Goal: Task Accomplishment & Management: Complete application form

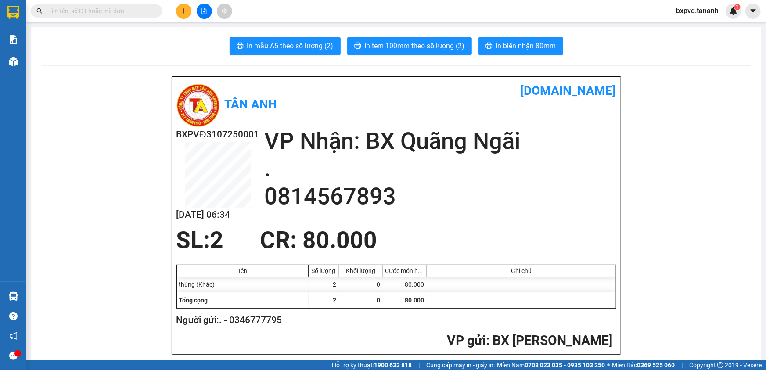
scroll to position [315, 0]
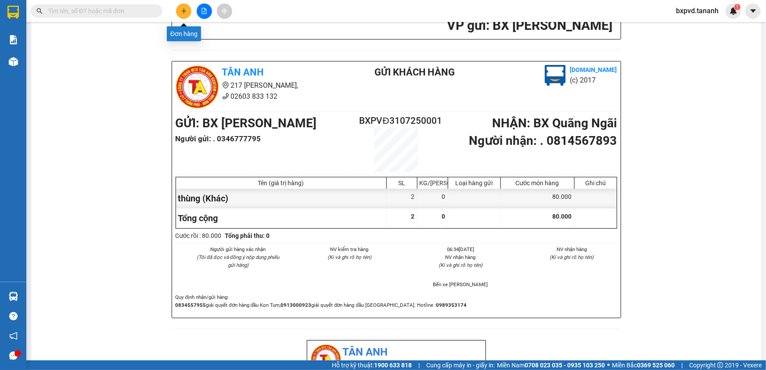
click at [180, 7] on button at bounding box center [183, 11] width 15 height 15
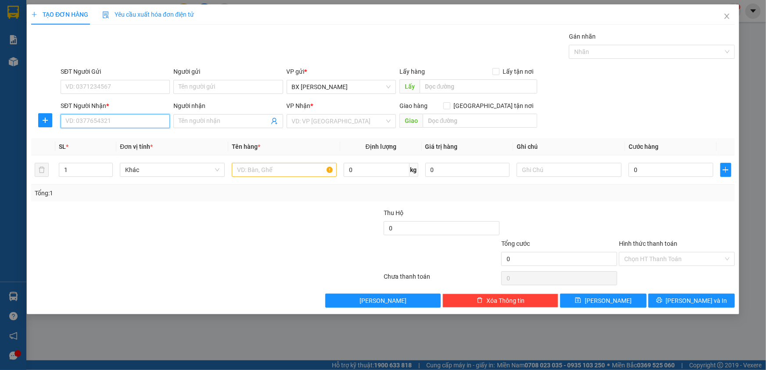
click at [158, 121] on input "SĐT Người Nhận *" at bounding box center [115, 121] width 109 height 14
type input "0978185437"
click at [270, 173] on input "text" at bounding box center [284, 170] width 105 height 14
type input "hồ sơ"
click at [338, 130] on div "VP Nhận * VD: VP Sài Gòn" at bounding box center [341, 116] width 109 height 31
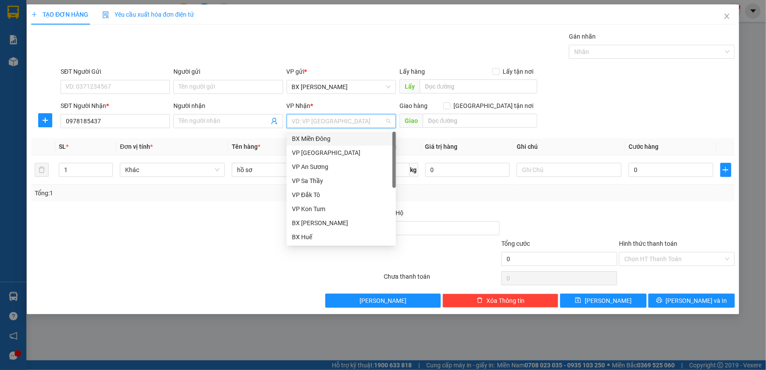
click at [343, 122] on input "search" at bounding box center [338, 121] width 93 height 13
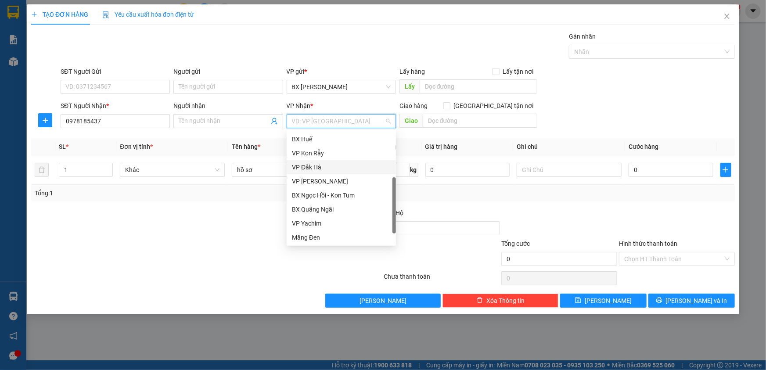
scroll to position [98, 0]
click at [339, 209] on div "BX Quãng Ngãi" at bounding box center [341, 210] width 99 height 10
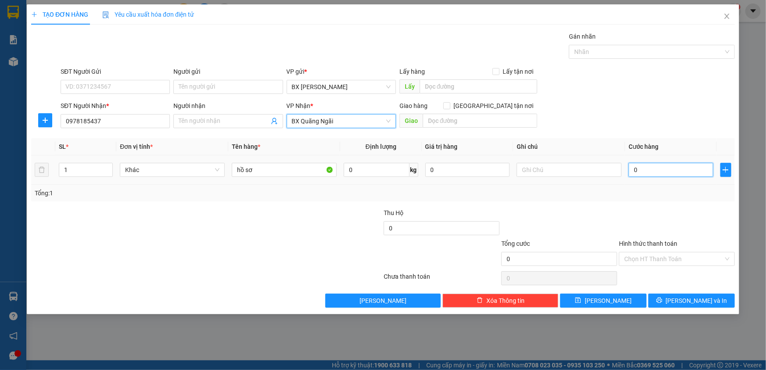
click at [686, 171] on input "0" at bounding box center [671, 170] width 85 height 14
type input "3"
type input "30"
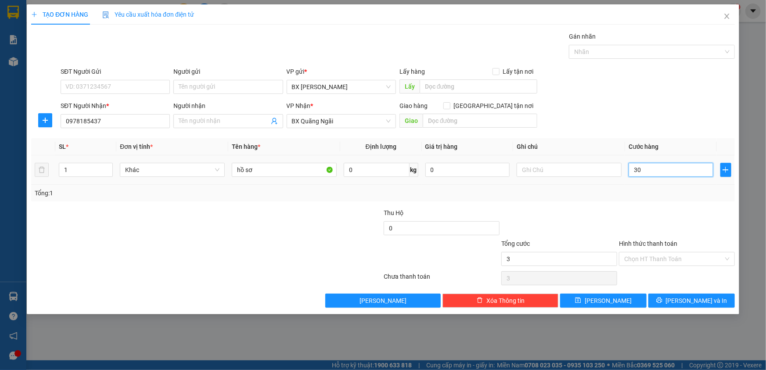
type input "30"
type input "30.000"
click at [668, 256] on input "Hình thức thanh toán" at bounding box center [673, 258] width 99 height 13
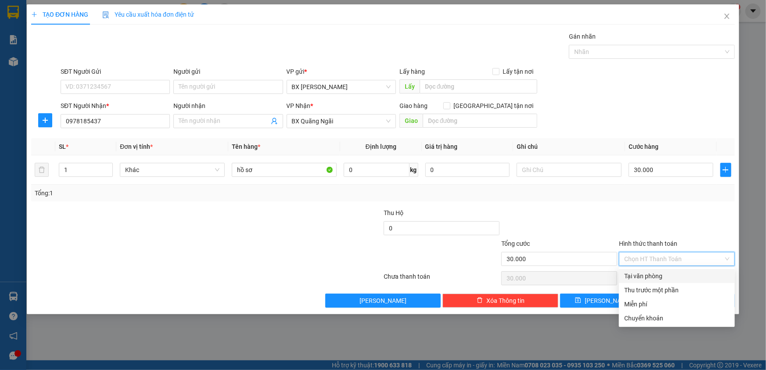
click at [667, 276] on div "Tại văn phòng" at bounding box center [676, 276] width 105 height 10
type input "0"
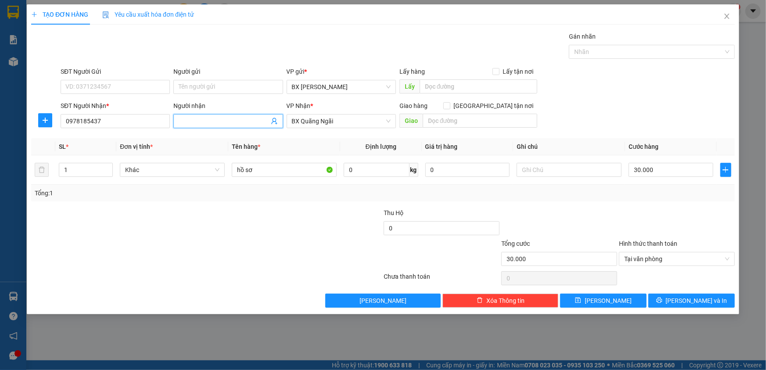
click at [238, 120] on input "Người nhận" at bounding box center [224, 121] width 90 height 10
type input "a hà"
click at [698, 291] on div "Transit Pickup Surcharge Ids Transit Deliver Surcharge Ids Transit Deliver Surc…" at bounding box center [383, 170] width 704 height 276
click at [698, 299] on span "Lưu và In" at bounding box center [696, 301] width 61 height 10
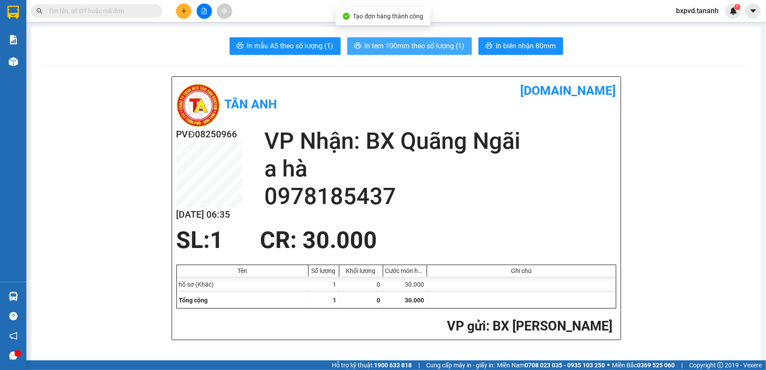
click at [429, 43] on span "In tem 100mm theo số lượng (1)" at bounding box center [415, 45] width 100 height 11
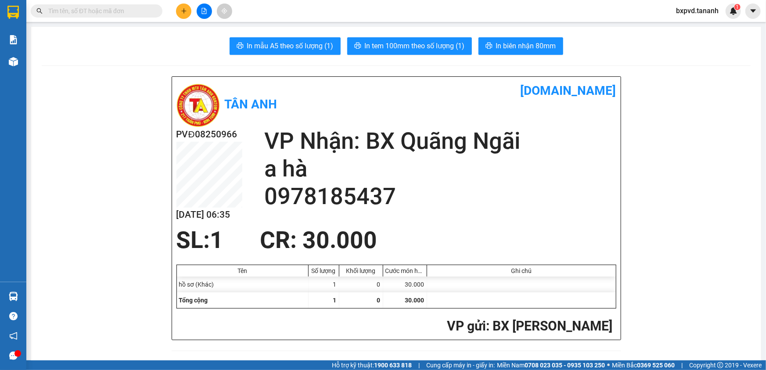
click at [185, 16] on button at bounding box center [183, 11] width 15 height 15
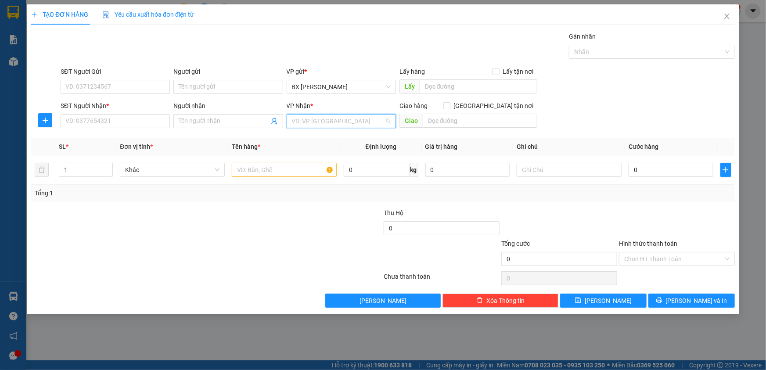
click at [308, 119] on input "search" at bounding box center [338, 121] width 93 height 13
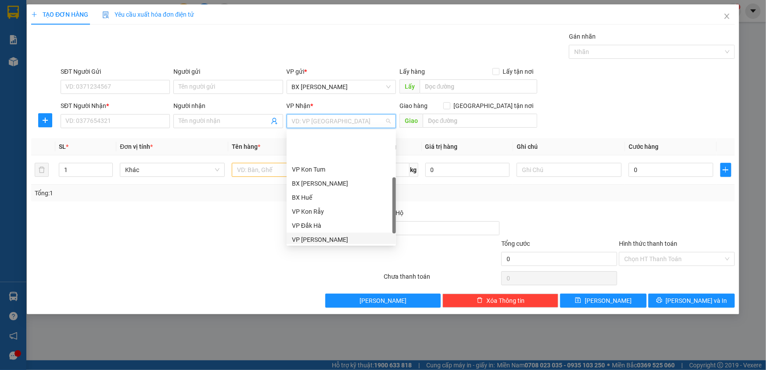
scroll to position [98, 0]
click at [333, 211] on div "BX Quãng Ngãi" at bounding box center [341, 210] width 99 height 10
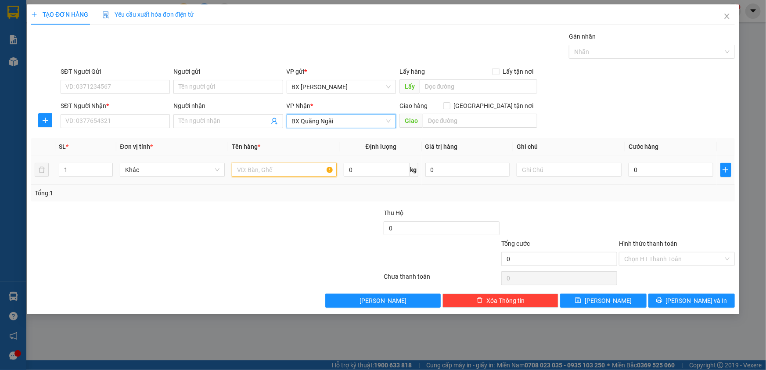
click at [271, 168] on input "text" at bounding box center [284, 170] width 105 height 14
type input "bì"
click at [132, 124] on input "SĐT Người Nhận *" at bounding box center [115, 121] width 109 height 14
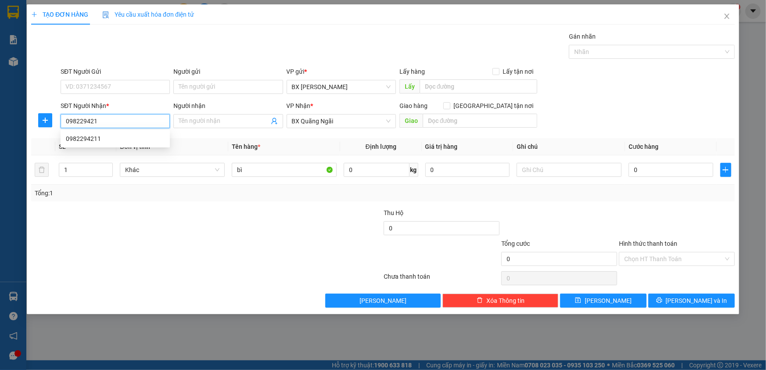
type input "0982294211"
click at [130, 143] on div "0982294211" at bounding box center [115, 139] width 99 height 10
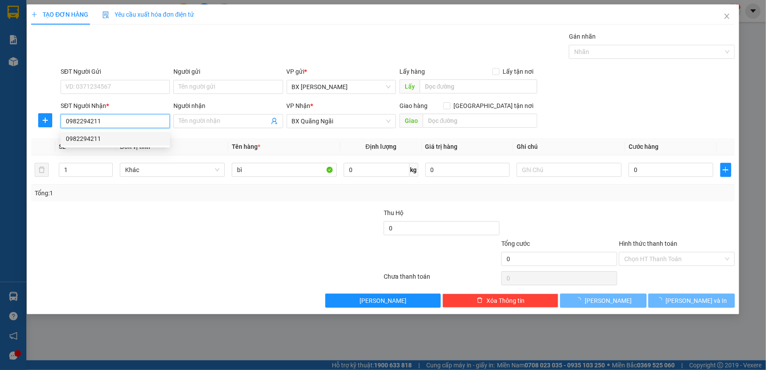
type input "50.000"
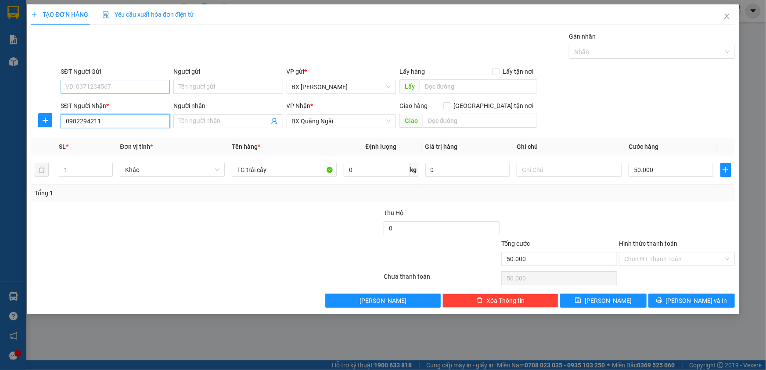
type input "0982294211"
click at [139, 90] on input "SĐT Người Gửi" at bounding box center [115, 87] width 109 height 14
type input "2"
click at [141, 103] on div "0931181819" at bounding box center [115, 105] width 99 height 10
type input "0931181819"
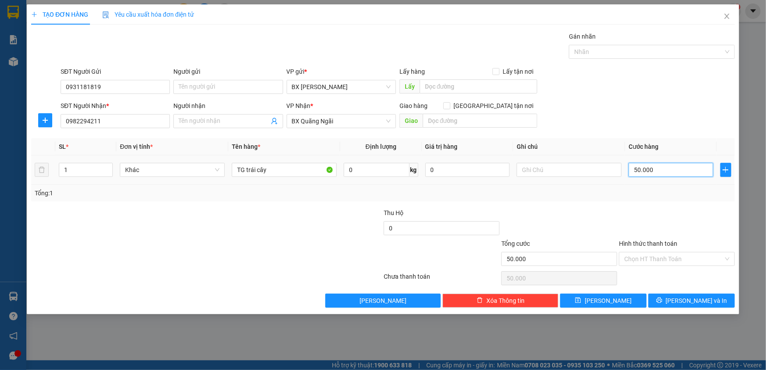
click at [657, 171] on input "50.000" at bounding box center [671, 170] width 85 height 14
type input "3"
type input "30"
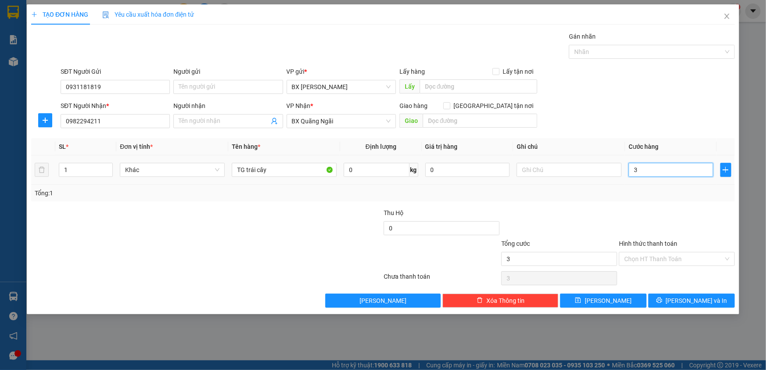
type input "30"
type input "30.000"
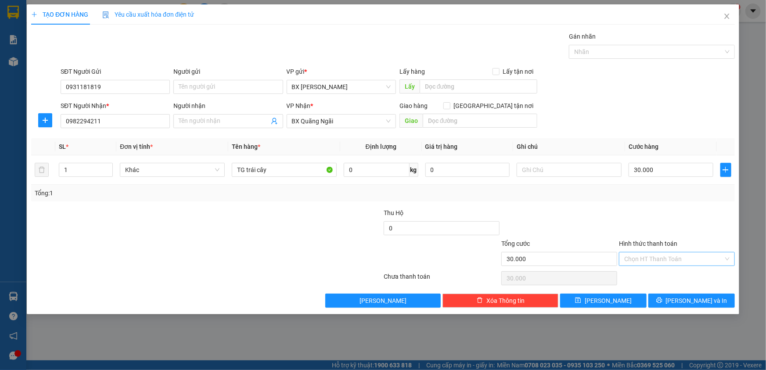
click at [661, 264] on input "Hình thức thanh toán" at bounding box center [673, 258] width 99 height 13
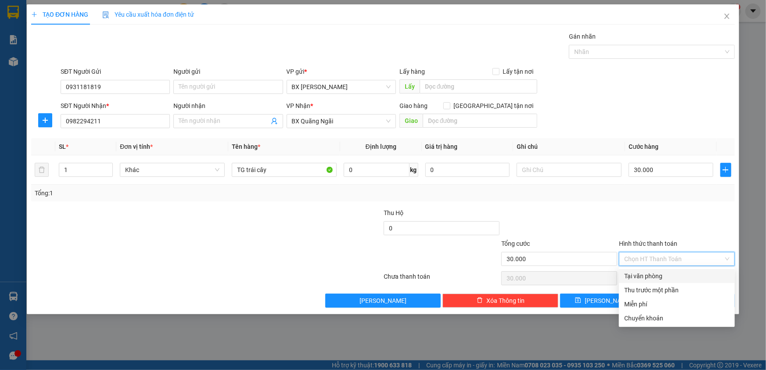
click at [659, 272] on div "Tại văn phòng" at bounding box center [676, 276] width 105 height 10
type input "0"
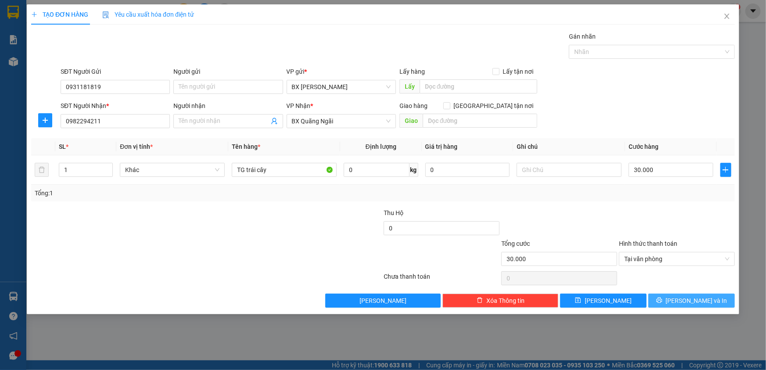
click at [667, 297] on button "[PERSON_NAME] và In" at bounding box center [691, 301] width 86 height 14
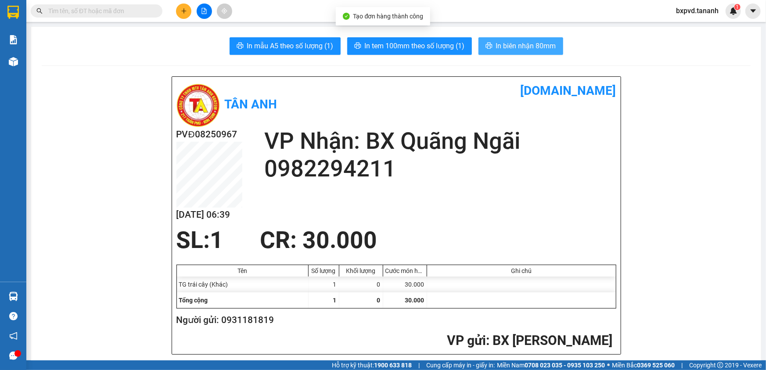
click at [536, 47] on span "In biên nhận 80mm" at bounding box center [526, 45] width 60 height 11
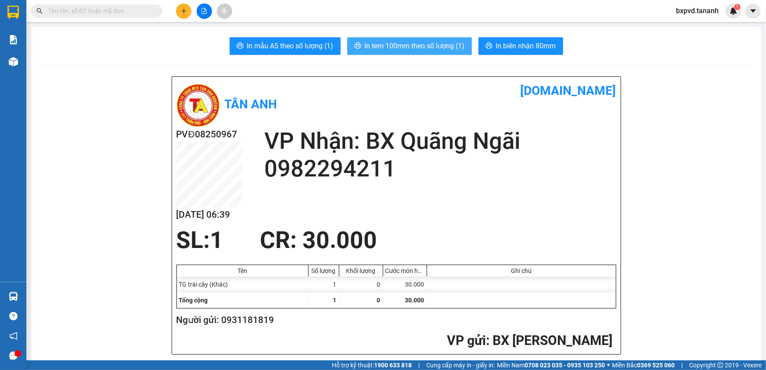
click at [405, 47] on span "In tem 100mm theo số lượng (1)" at bounding box center [415, 45] width 100 height 11
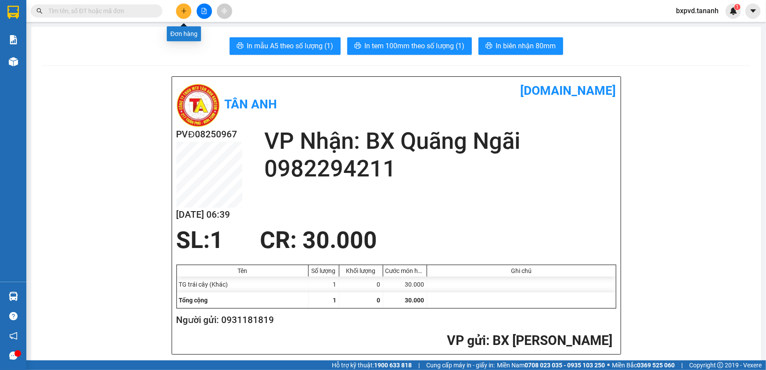
click at [181, 10] on icon "plus" at bounding box center [184, 11] width 6 height 6
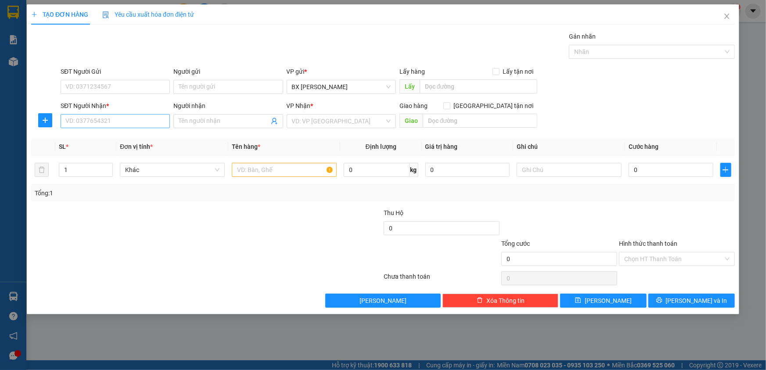
click at [156, 114] on div "SĐT Người Nhận * VD: 0377654321" at bounding box center [115, 116] width 109 height 31
click at [158, 123] on input "SĐT Người Nhận *" at bounding box center [115, 121] width 109 height 14
type input "0981133556"
click at [115, 90] on input "SĐT Người Gửi" at bounding box center [115, 87] width 109 height 14
type input "0961585877"
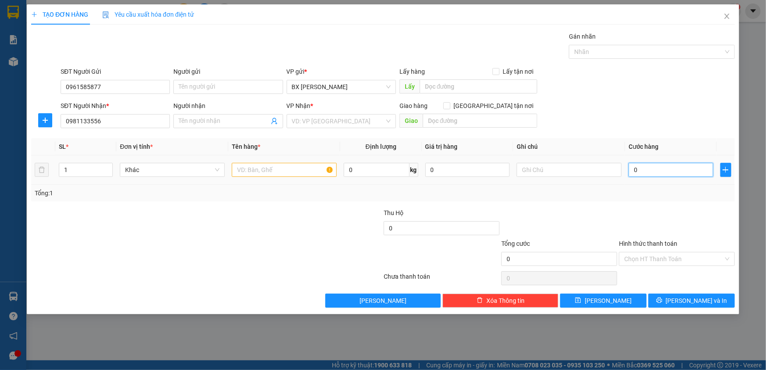
click at [688, 168] on input "0" at bounding box center [671, 170] width 85 height 14
type input "3"
type input "30"
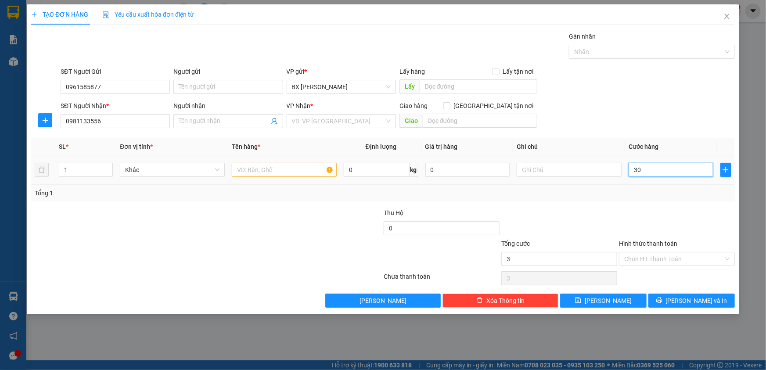
type input "30"
type input "30.000"
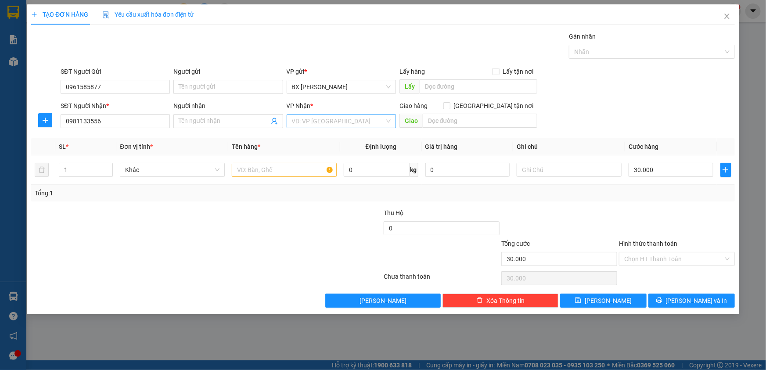
click at [325, 123] on input "search" at bounding box center [338, 121] width 93 height 13
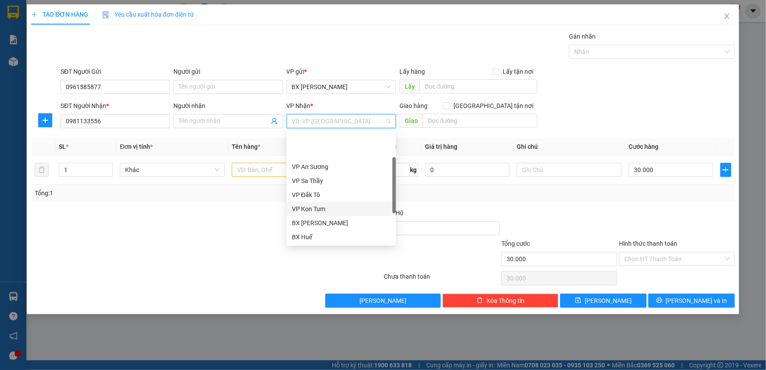
scroll to position [98, 0]
click at [338, 210] on div "BX Quãng Ngãi" at bounding box center [341, 210] width 99 height 10
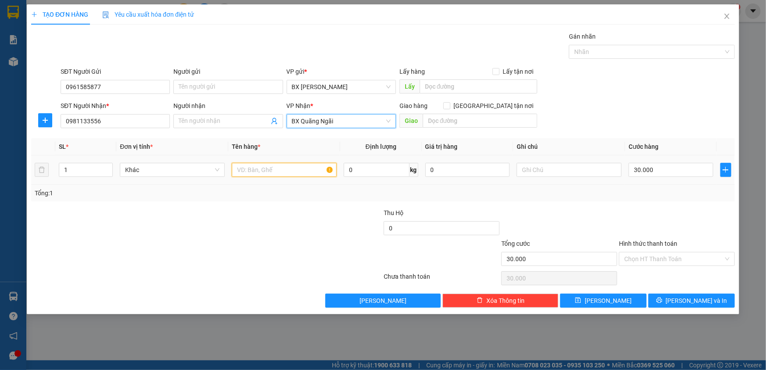
click at [286, 173] on input "text" at bounding box center [284, 170] width 105 height 14
type input "hồ sơ"
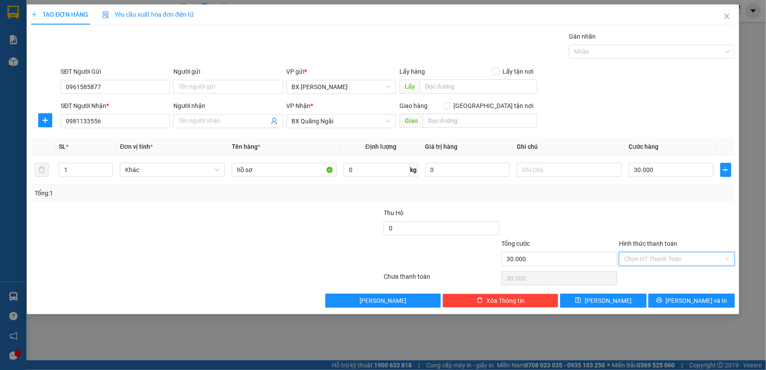
click at [661, 263] on input "Hình thức thanh toán" at bounding box center [673, 258] width 99 height 13
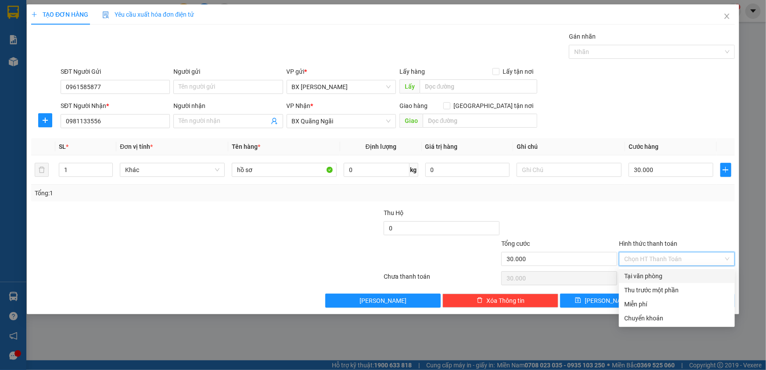
click at [657, 280] on div "Tại văn phòng" at bounding box center [676, 276] width 105 height 10
type input "0"
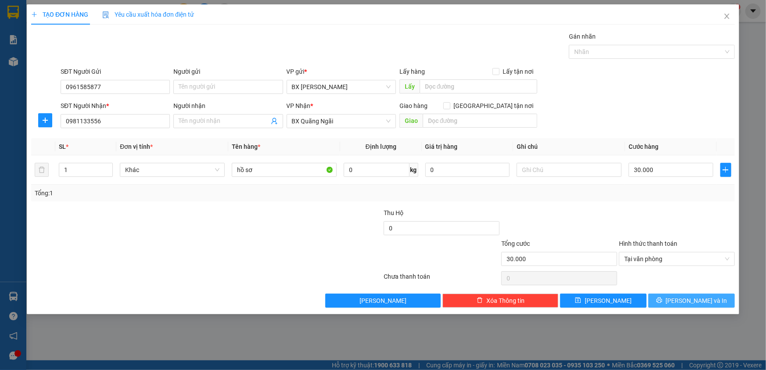
click at [692, 303] on span "[PERSON_NAME] và In" at bounding box center [696, 301] width 61 height 10
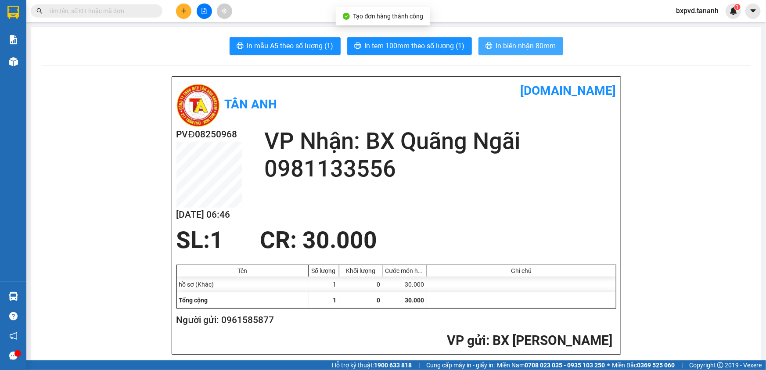
click at [507, 44] on span "In biên nhận 80mm" at bounding box center [526, 45] width 60 height 11
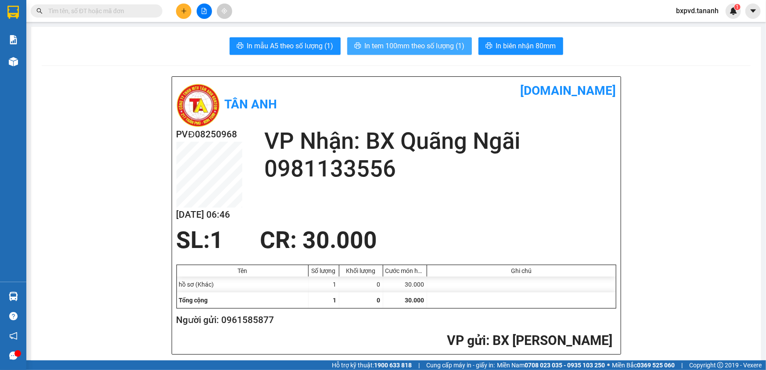
click at [395, 47] on span "In tem 100mm theo số lượng (1)" at bounding box center [415, 45] width 100 height 11
click at [694, 14] on span "bxpvd.tananh" at bounding box center [697, 10] width 57 height 11
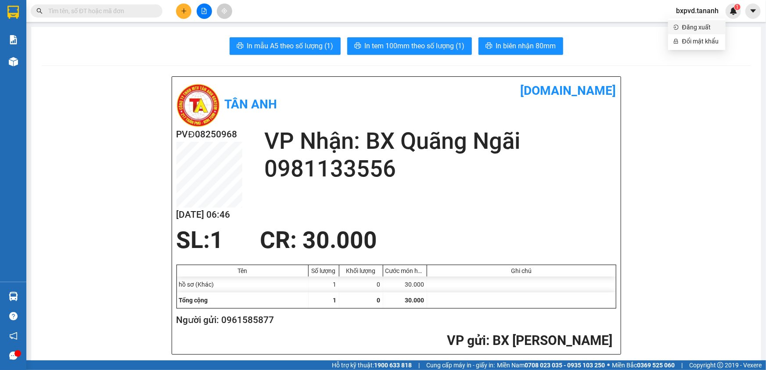
click at [690, 26] on span "Đăng xuất" at bounding box center [701, 27] width 38 height 10
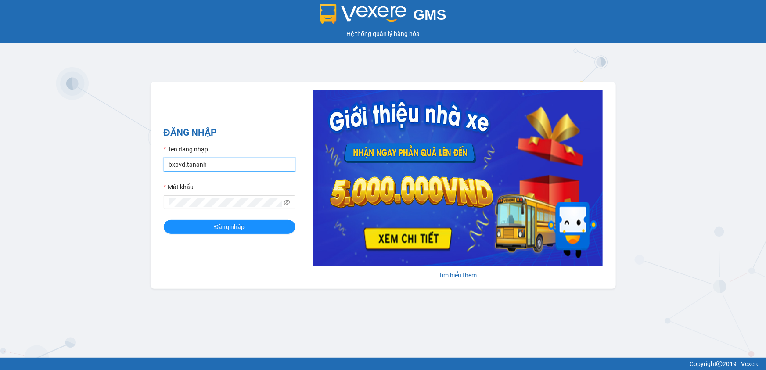
click at [207, 163] on input "bxpvd.tananh" at bounding box center [230, 165] width 132 height 14
click at [217, 163] on input "bxpvd.tananh" at bounding box center [230, 165] width 132 height 14
type input "bxmd.tananh"
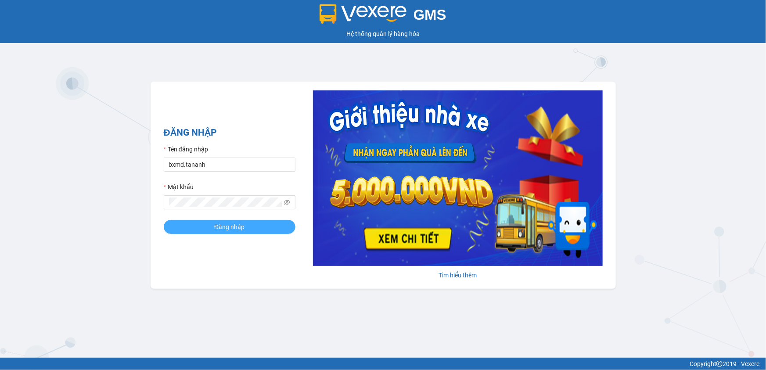
click at [239, 226] on span "Đăng nhập" at bounding box center [229, 227] width 30 height 10
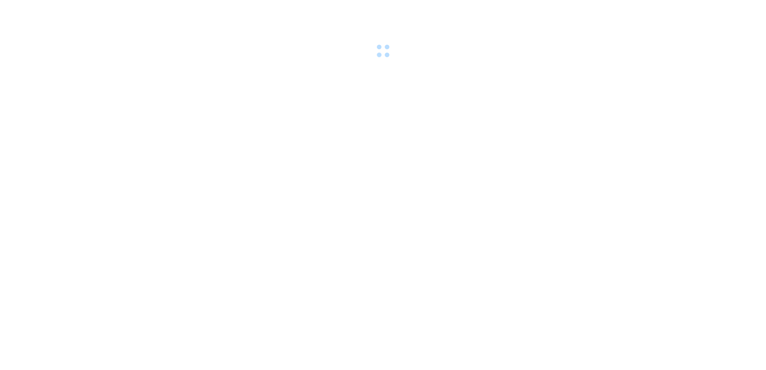
click at [569, 50] on div at bounding box center [383, 30] width 766 height 61
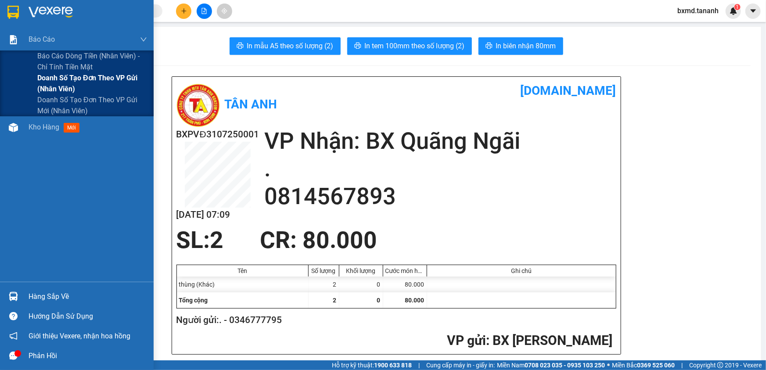
click at [46, 78] on span "Doanh số tạo đơn theo VP gửi (nhân viên)" at bounding box center [92, 83] width 110 height 22
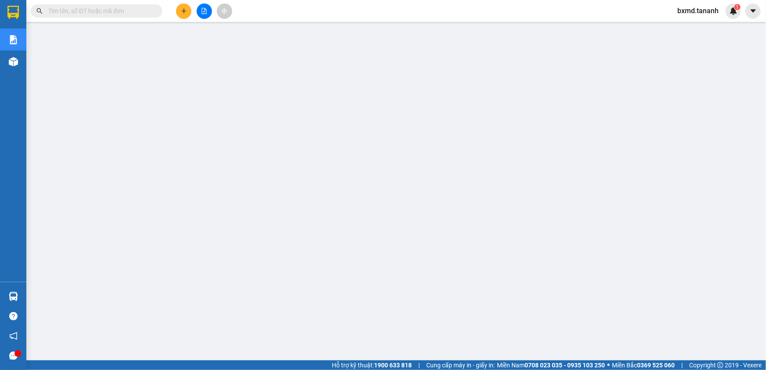
click at [695, 12] on span "bxmd.tananh" at bounding box center [697, 10] width 55 height 11
click at [690, 26] on span "Đăng xuất" at bounding box center [702, 27] width 37 height 10
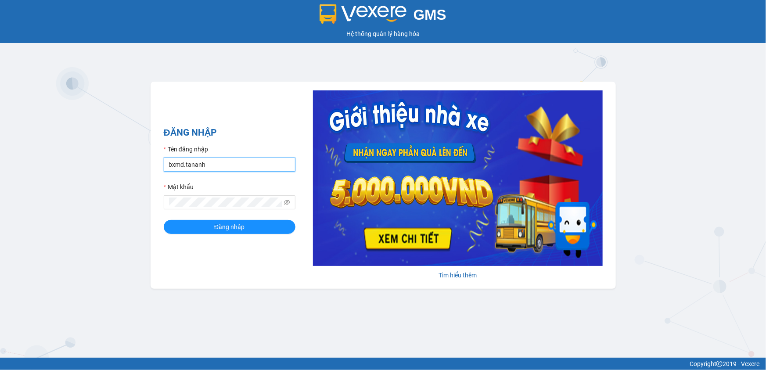
click at [210, 162] on input "bxmd.tananh" at bounding box center [230, 165] width 132 height 14
type input "vptt.tananh"
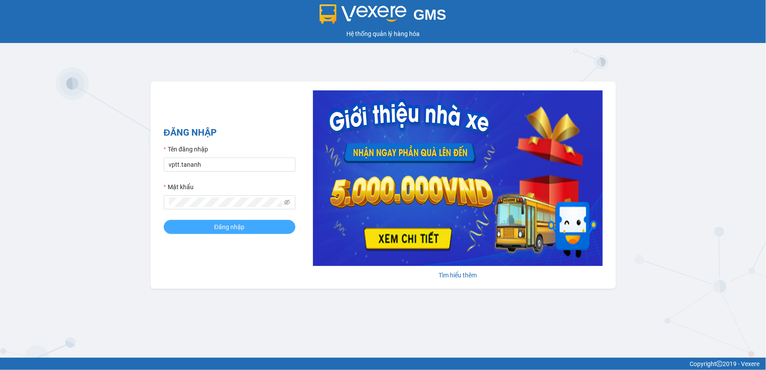
click at [233, 227] on span "Đăng nhập" at bounding box center [229, 227] width 30 height 10
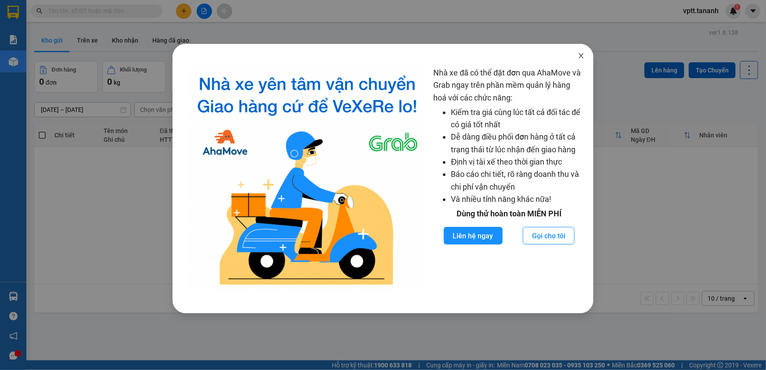
click at [583, 52] on span "Close" at bounding box center [581, 56] width 25 height 25
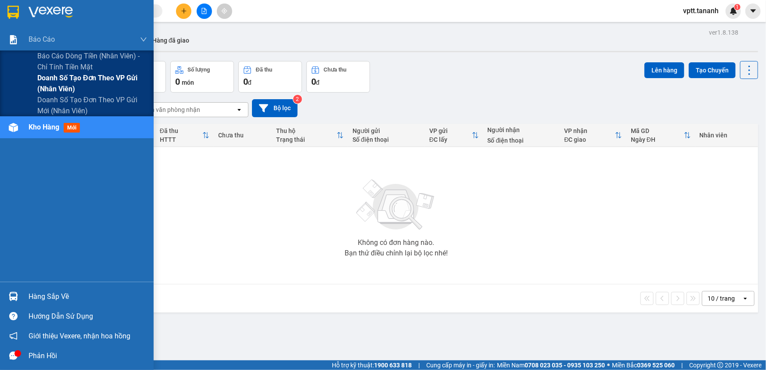
click at [49, 81] on span "Doanh số tạo đơn theo VP gửi (nhân viên)" at bounding box center [92, 83] width 110 height 22
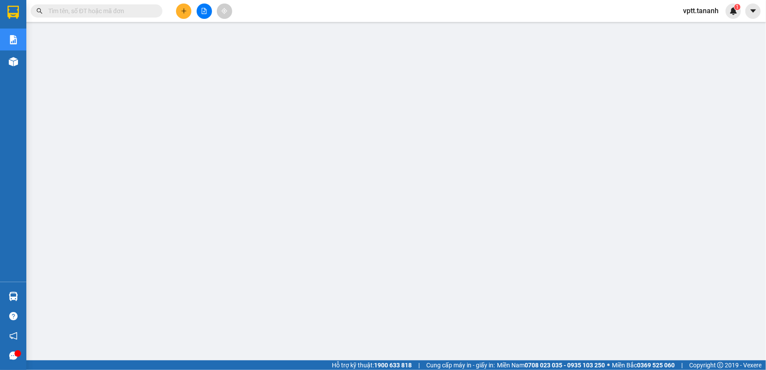
click at [697, 11] on span "vptt.tananh" at bounding box center [701, 10] width 50 height 11
click at [702, 23] on span "Đăng xuất" at bounding box center [707, 27] width 36 height 10
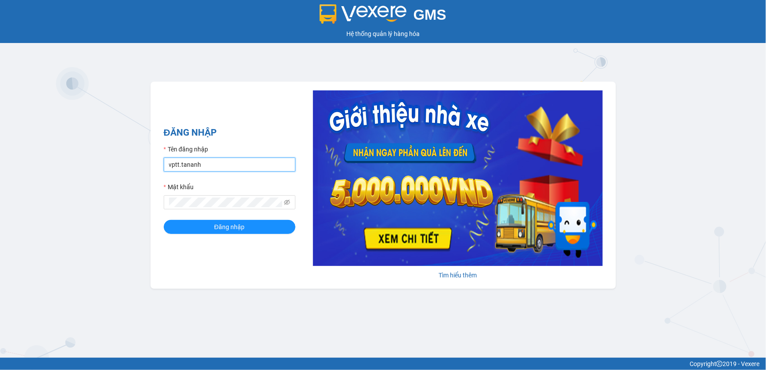
click at [254, 163] on input "vptt.tananh" at bounding box center [230, 165] width 132 height 14
type input "bxpvd.tananh"
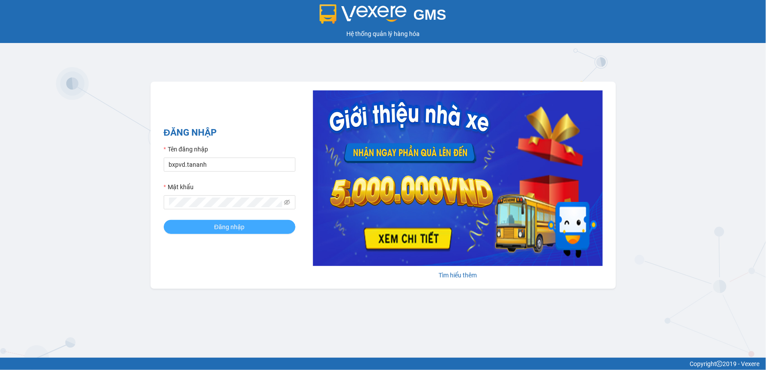
click at [240, 228] on span "Đăng nhập" at bounding box center [229, 227] width 30 height 10
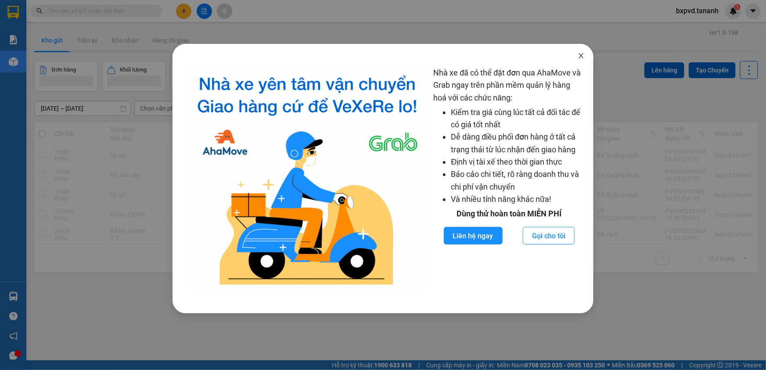
click at [580, 53] on icon "close" at bounding box center [581, 55] width 7 height 7
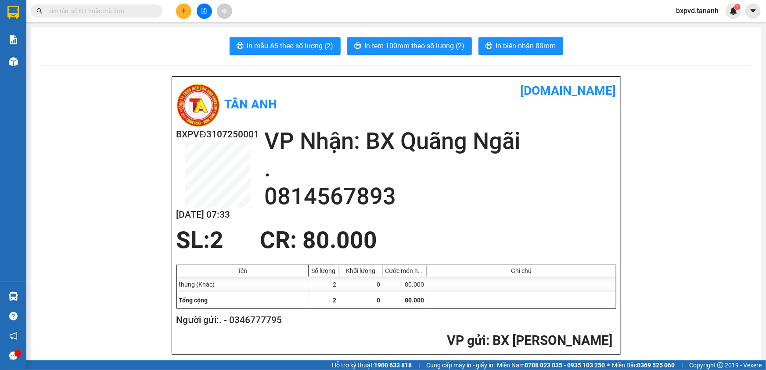
click at [103, 45] on div "In mẫu A5 theo số lượng (2) In tem 100mm theo số lượng (2) In biên nhận 80mm" at bounding box center [396, 46] width 709 height 18
click at [131, 7] on input "text" at bounding box center [100, 11] width 104 height 10
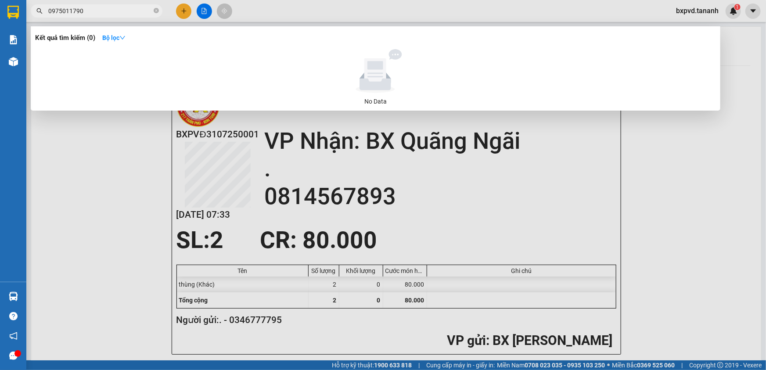
drag, startPoint x: 104, startPoint y: 15, endPoint x: 40, endPoint y: 16, distance: 63.7
click at [40, 16] on span "0975011790" at bounding box center [97, 10] width 132 height 13
click at [263, 13] on div at bounding box center [383, 185] width 766 height 370
type input "0914141512"
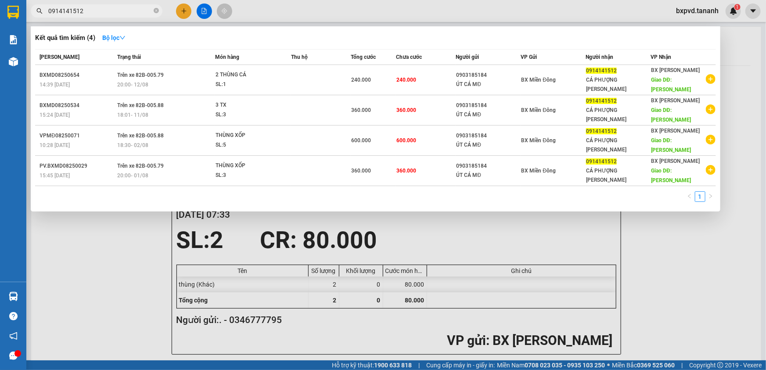
drag, startPoint x: 119, startPoint y: 222, endPoint x: 122, endPoint y: 217, distance: 6.2
click at [119, 222] on div at bounding box center [383, 185] width 766 height 370
click at [132, 11] on input "0914141512" at bounding box center [100, 11] width 104 height 10
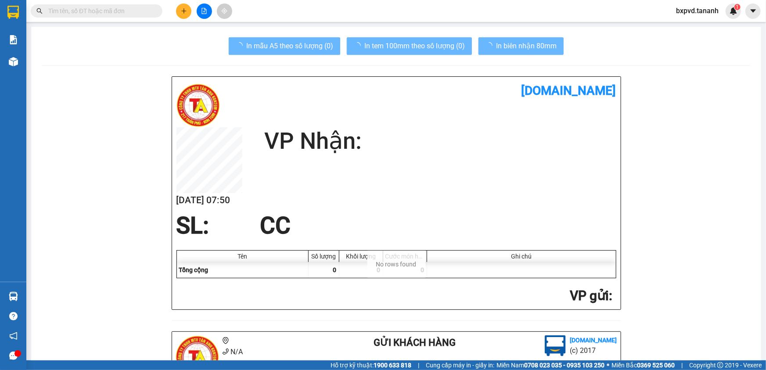
click at [101, 14] on input "text" at bounding box center [100, 11] width 104 height 10
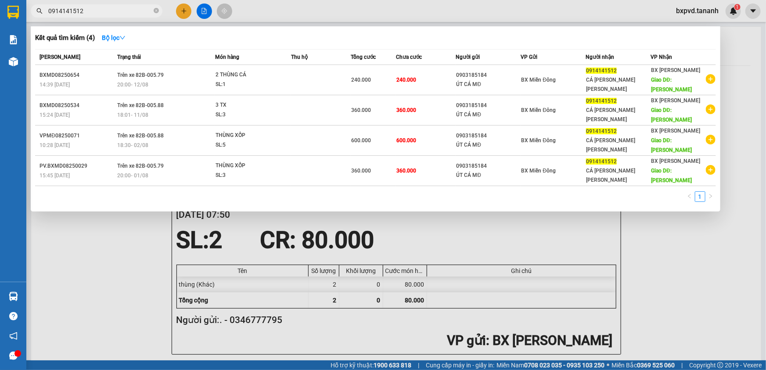
click at [692, 218] on div at bounding box center [383, 185] width 766 height 370
drag, startPoint x: 87, startPoint y: 14, endPoint x: 42, endPoint y: 13, distance: 45.2
click at [42, 13] on div "0914141512" at bounding box center [85, 10] width 171 height 13
click at [132, 11] on input "0914141512" at bounding box center [100, 11] width 104 height 10
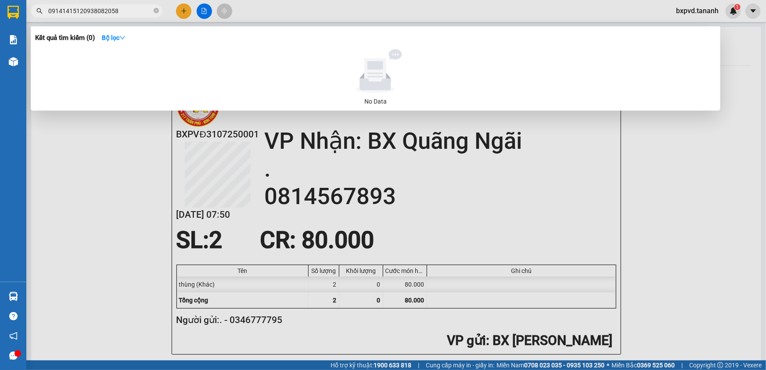
drag, startPoint x: 79, startPoint y: 11, endPoint x: 45, endPoint y: 8, distance: 33.9
click at [45, 8] on span "09141415120938082058" at bounding box center [97, 10] width 132 height 13
drag, startPoint x: 80, startPoint y: 11, endPoint x: 44, endPoint y: 9, distance: 36.0
click at [44, 9] on span "09141415120938082058" at bounding box center [97, 10] width 132 height 13
click at [110, 15] on input "0938082058" at bounding box center [100, 11] width 104 height 10
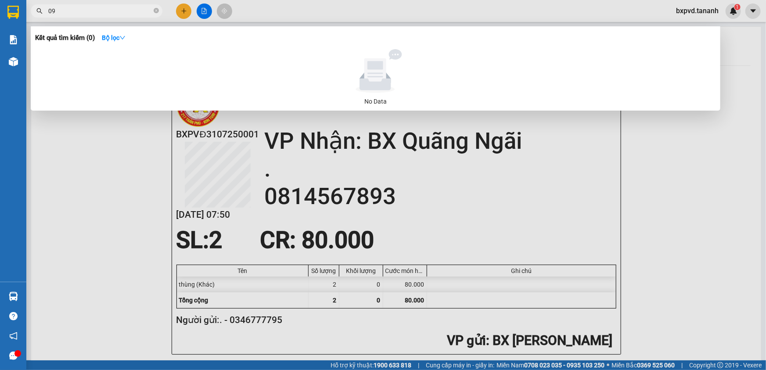
type input "0"
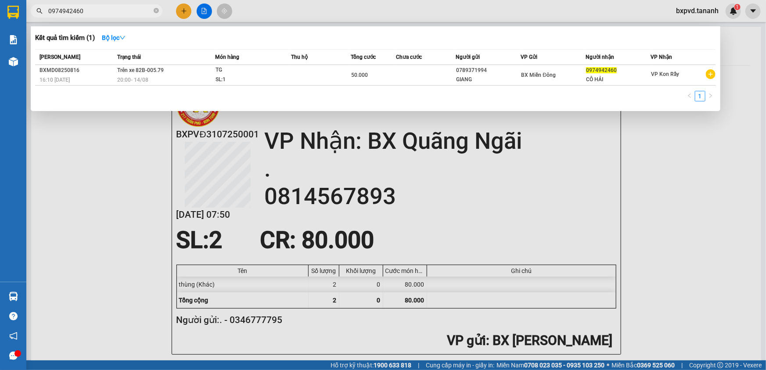
type input "0974942460"
click at [185, 12] on div at bounding box center [383, 185] width 766 height 370
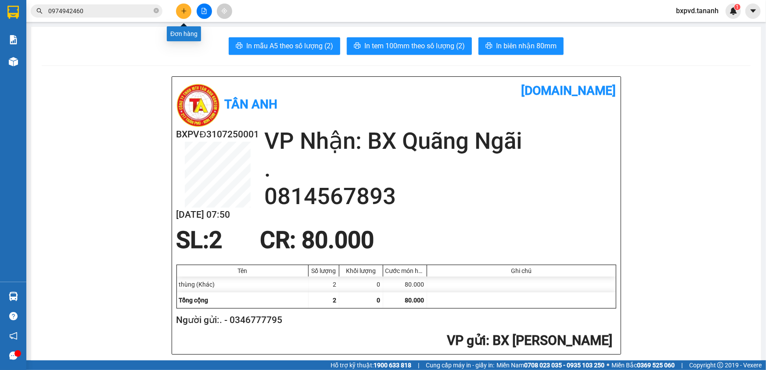
click at [184, 8] on icon "plus" at bounding box center [184, 11] width 6 height 6
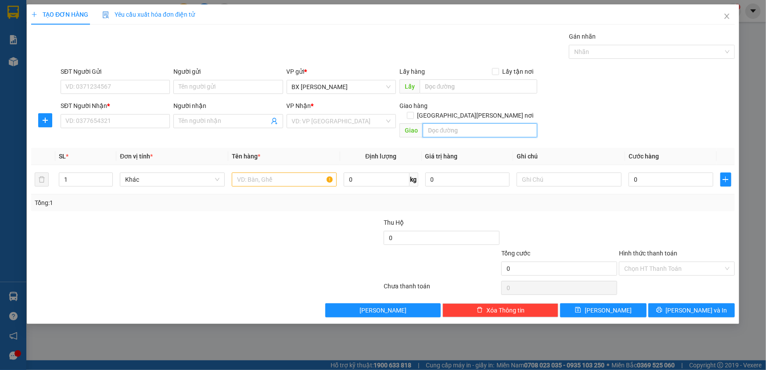
click at [479, 123] on input "text" at bounding box center [480, 130] width 115 height 14
type input "XÃ [PERSON_NAME]"
click at [109, 123] on input "SĐT Người Nhận *" at bounding box center [115, 121] width 109 height 14
type input "0376473274"
click at [193, 121] on input "Người nhận" at bounding box center [224, 121] width 90 height 10
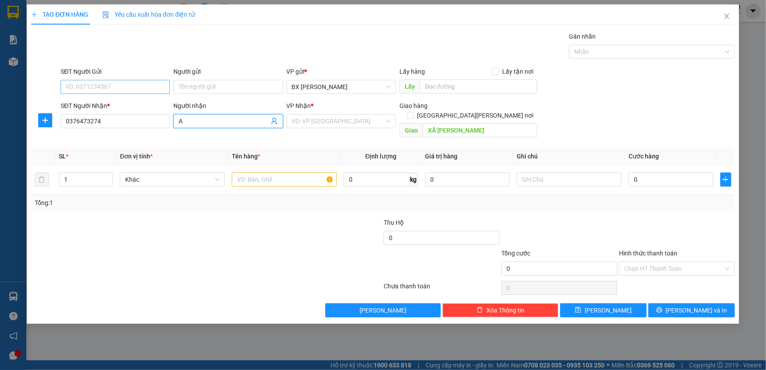
type input "A"
click at [123, 88] on input "SĐT Người Gửi" at bounding box center [115, 87] width 109 height 14
type input "0898172318"
click at [202, 124] on input "A" at bounding box center [224, 121] width 90 height 10
click at [299, 173] on input "text" at bounding box center [284, 180] width 105 height 14
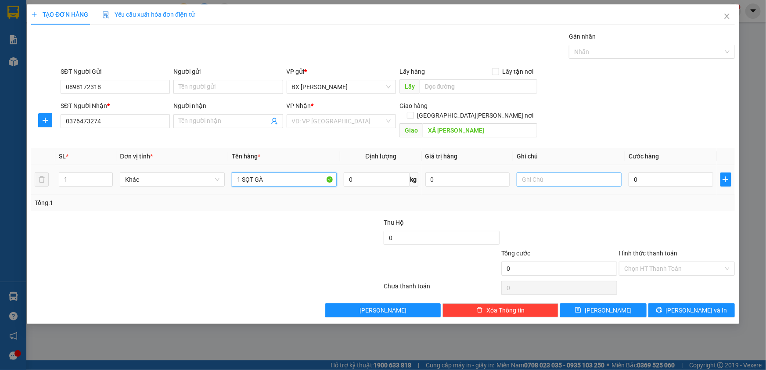
type input "1 SỌT GÀ"
click at [543, 173] on input "text" at bounding box center [569, 180] width 105 height 14
type input "THU HỘ 1500K"
click at [690, 173] on input "0" at bounding box center [671, 180] width 85 height 14
type input "1"
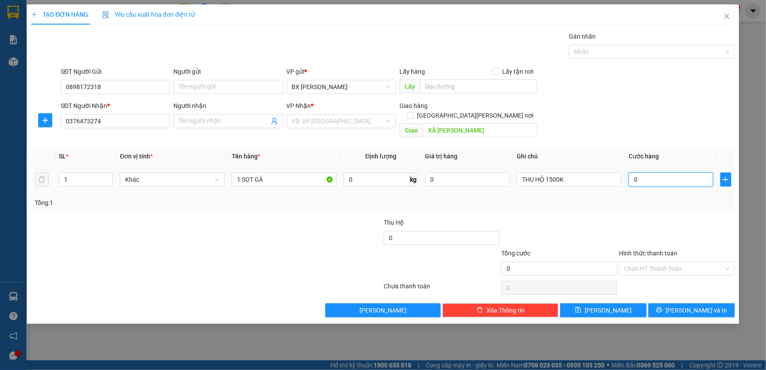
type input "1"
type input "10"
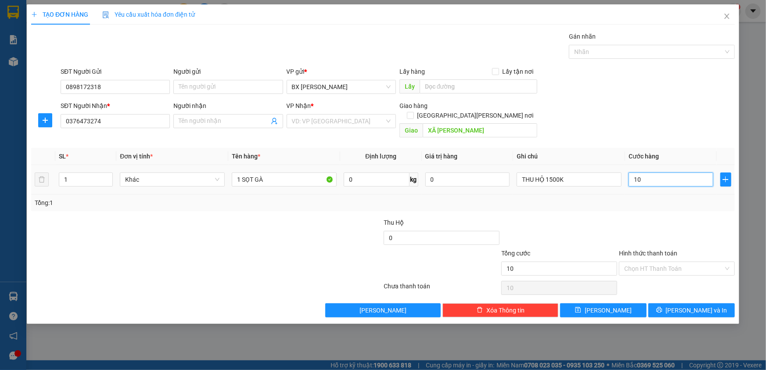
type input "100"
type input "100.000"
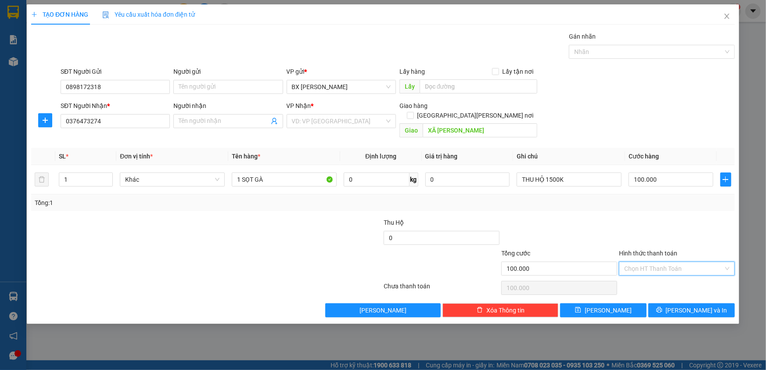
click at [665, 262] on input "Hình thức thanh toán" at bounding box center [673, 268] width 99 height 13
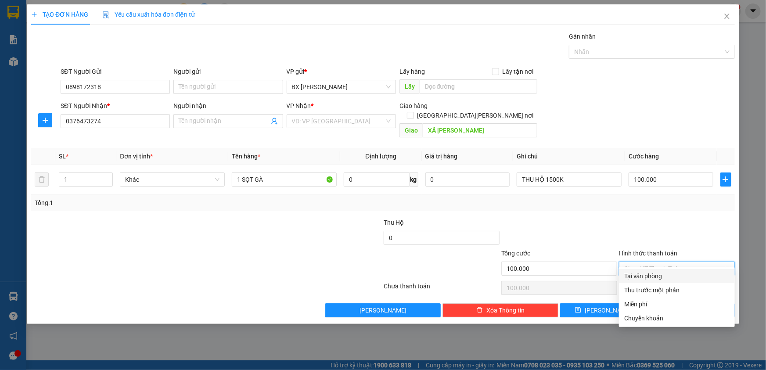
click at [662, 278] on div "Tại văn phòng" at bounding box center [676, 276] width 105 height 10
type input "0"
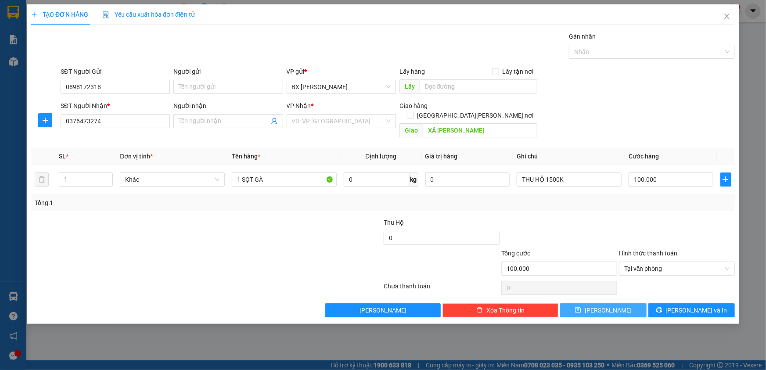
click at [607, 306] on span "[PERSON_NAME]" at bounding box center [608, 311] width 47 height 10
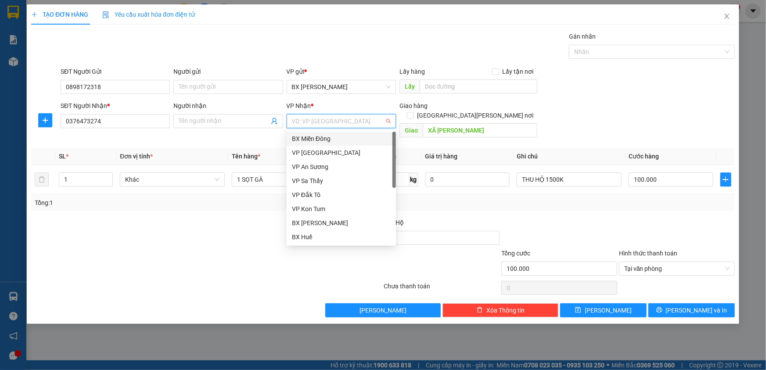
click at [352, 126] on input "search" at bounding box center [338, 121] width 93 height 13
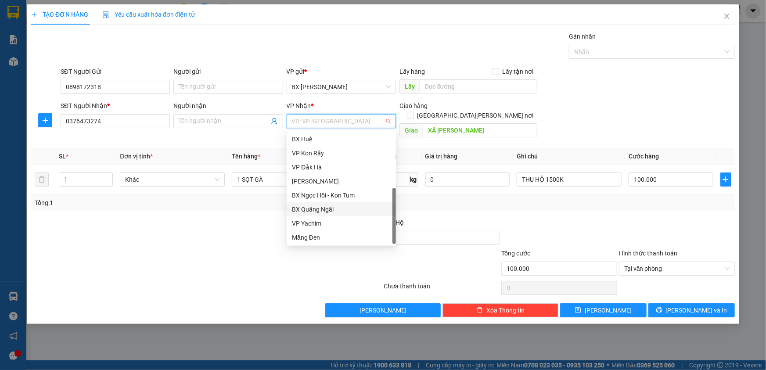
click at [335, 210] on div "BX Quãng Ngãi" at bounding box center [341, 210] width 99 height 10
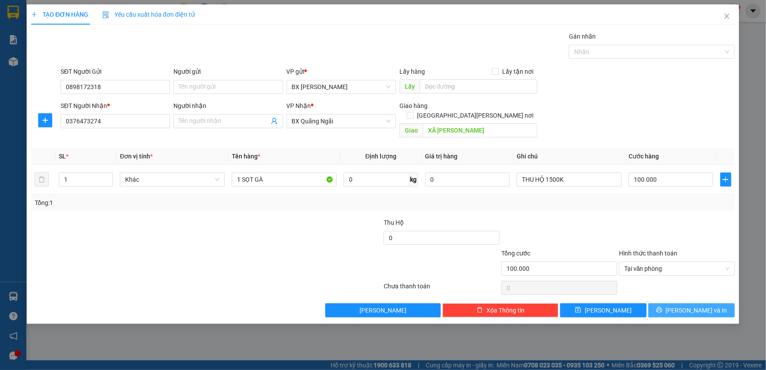
click at [662, 307] on icon "printer" at bounding box center [659, 310] width 6 height 6
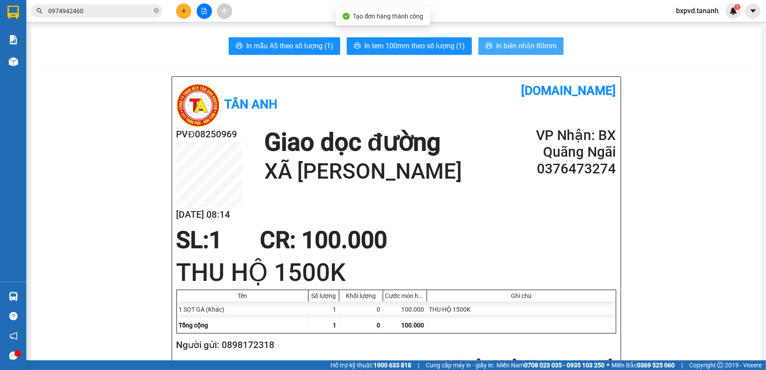
drag, startPoint x: 509, startPoint y: 45, endPoint x: 520, endPoint y: 48, distance: 11.0
click at [510, 46] on span "In biên nhận 80mm" at bounding box center [526, 45] width 61 height 11
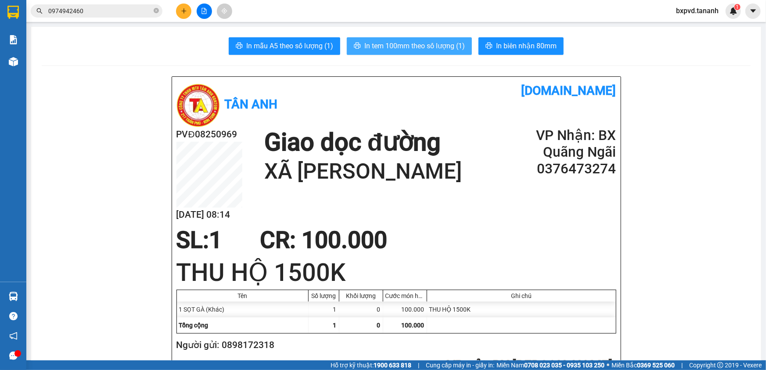
click at [444, 47] on span "In tem 100mm theo số lượng (1)" at bounding box center [414, 45] width 101 height 11
click at [382, 40] on span "In tem 100mm theo số lượng (1)" at bounding box center [414, 45] width 101 height 11
click at [384, 43] on span "In tem 100mm theo số lượng (1)" at bounding box center [414, 45] width 101 height 11
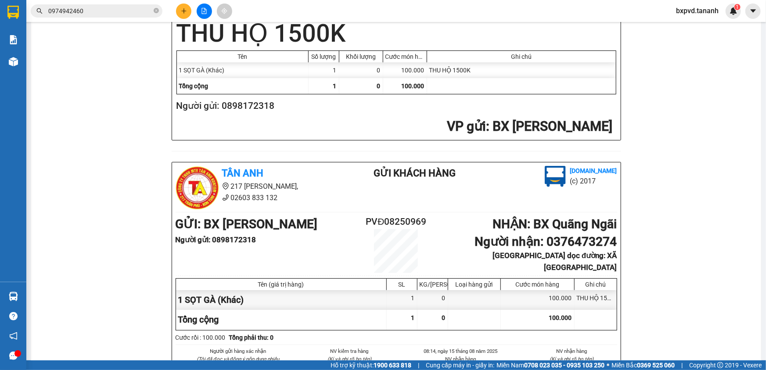
scroll to position [279, 0]
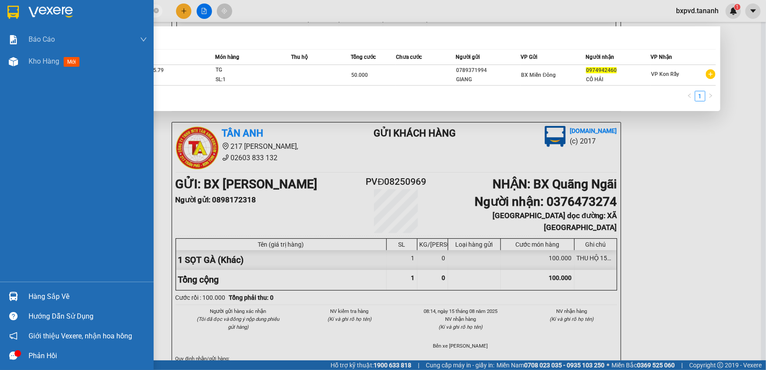
drag, startPoint x: 115, startPoint y: 11, endPoint x: 1, endPoint y: 18, distance: 114.8
click at [1, 18] on section "Kết quả [PERSON_NAME] ( 1 ) Bộ lọc Mã ĐH Trạng thái Món hàng Thu hộ [PERSON_NAM…" at bounding box center [383, 185] width 766 height 370
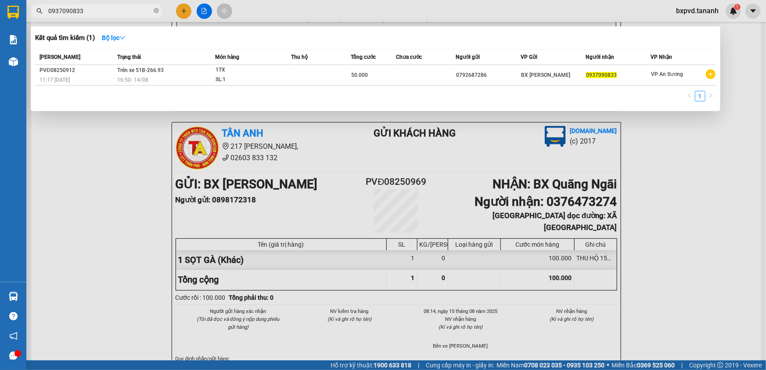
type input "0937090833"
click at [181, 11] on div at bounding box center [383, 185] width 766 height 370
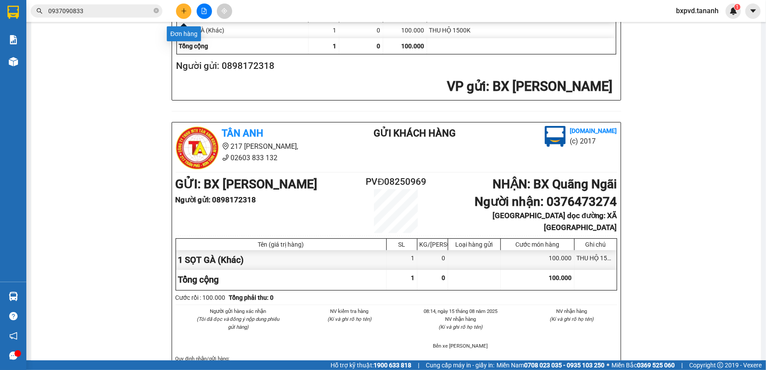
click at [180, 13] on button at bounding box center [183, 11] width 15 height 15
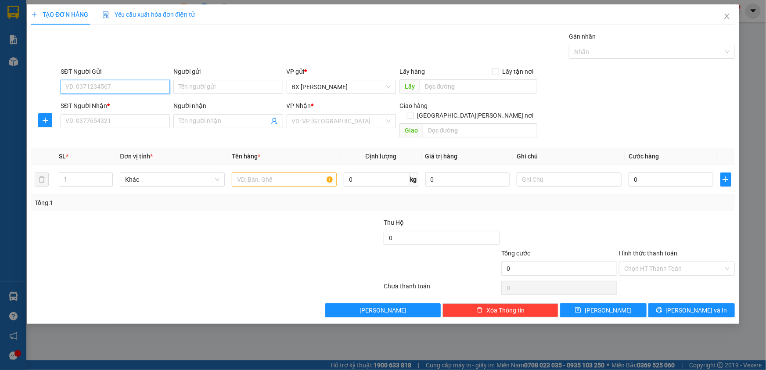
click at [162, 84] on input "SĐT Người Gửi" at bounding box center [115, 87] width 109 height 14
type input "0978703457"
click at [242, 84] on input "Người gửi" at bounding box center [227, 87] width 109 height 14
type input "[PERSON_NAME]"
click at [109, 120] on input "SĐT Người Nhận *" at bounding box center [115, 121] width 109 height 14
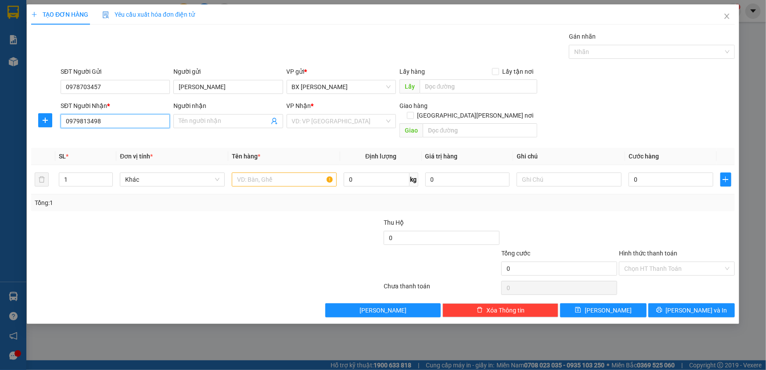
type input "0979813498"
type input "C LIÊN"
click at [332, 122] on input "search" at bounding box center [338, 121] width 93 height 13
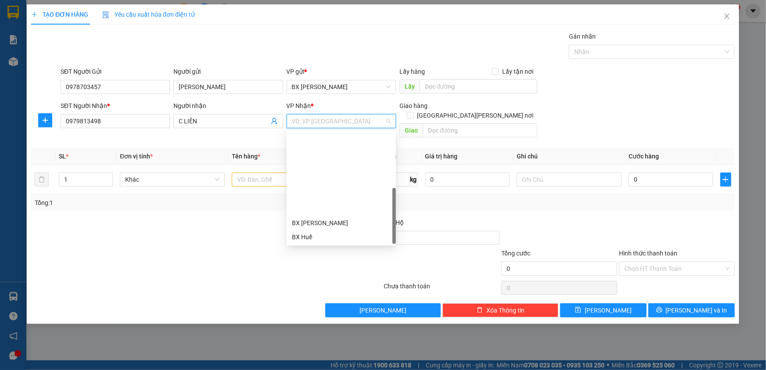
scroll to position [98, 0]
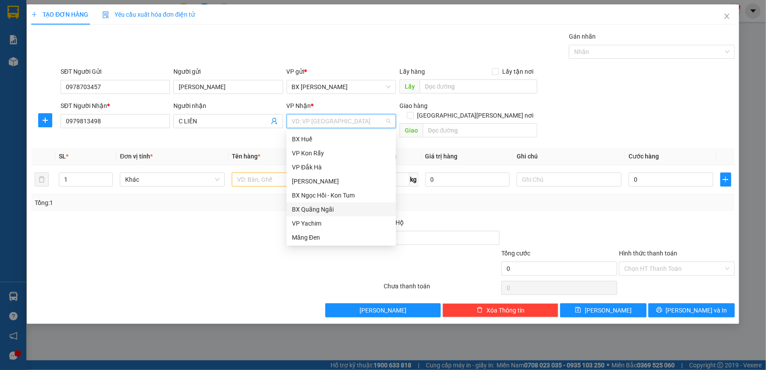
click at [335, 209] on div "BX Quãng Ngãi" at bounding box center [341, 210] width 99 height 10
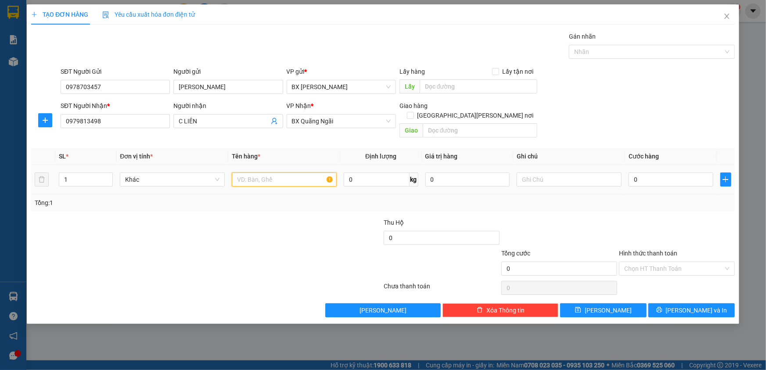
click at [281, 173] on input "text" at bounding box center [284, 180] width 105 height 14
type input "1HS"
type input "3"
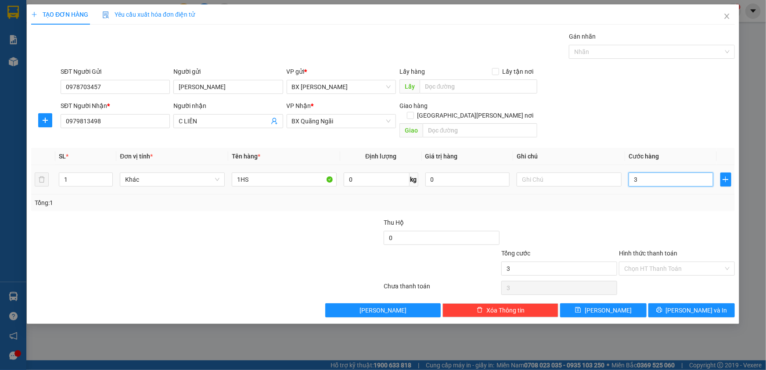
type input "30"
type input "30.000"
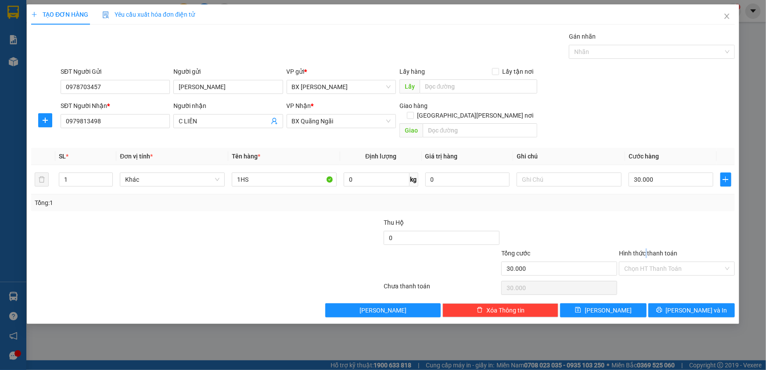
click at [647, 250] on label "Hình thức thanh toán" at bounding box center [648, 253] width 58 height 7
click at [647, 262] on input "Hình thức thanh toán" at bounding box center [673, 268] width 99 height 13
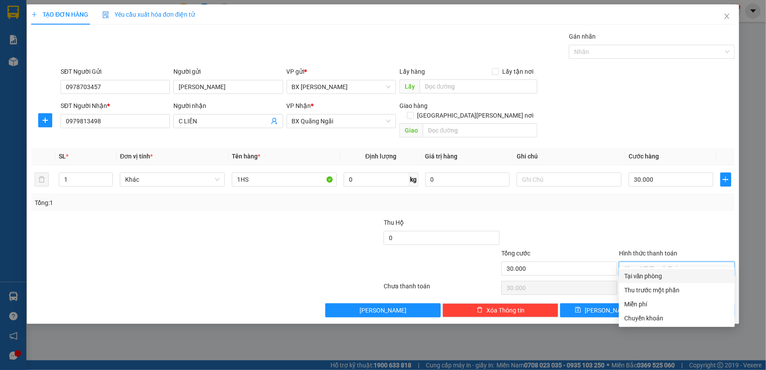
click at [654, 277] on div "Tại văn phòng" at bounding box center [676, 276] width 105 height 10
type input "0"
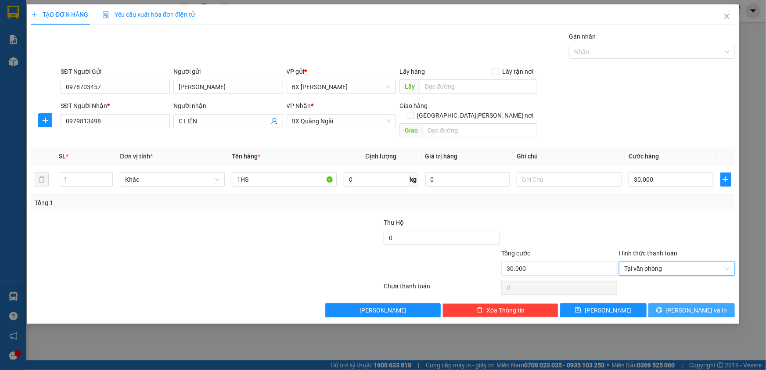
click at [663, 307] on icon "printer" at bounding box center [659, 310] width 6 height 6
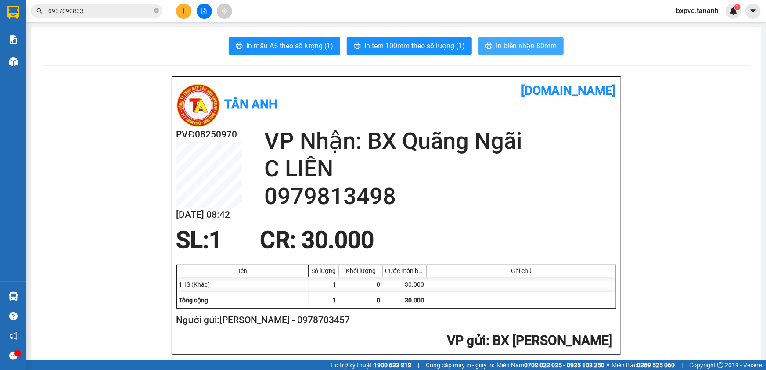
click at [528, 45] on span "In biên nhận 80mm" at bounding box center [526, 45] width 61 height 11
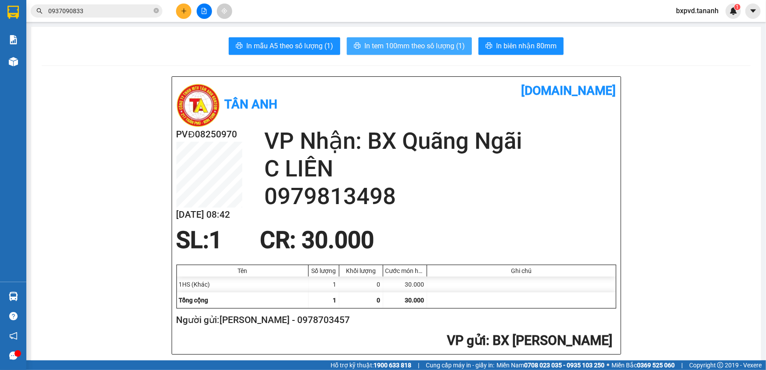
click at [442, 44] on span "In tem 100mm theo số lượng (1)" at bounding box center [414, 45] width 101 height 11
